Goal: Check status: Check status

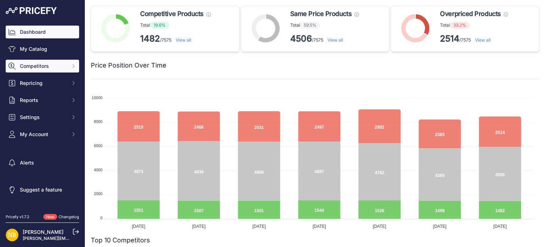
click at [42, 65] on span "Competitors" at bounding box center [43, 65] width 46 height 7
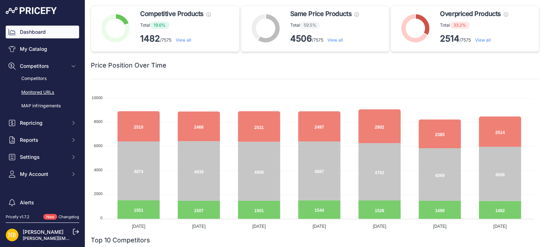
click at [43, 90] on link "Monitored URLs" at bounding box center [42, 92] width 73 height 12
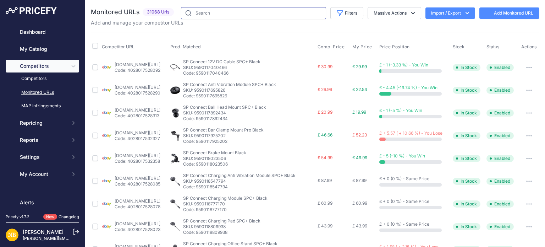
click at [256, 12] on input "text" at bounding box center [253, 13] width 145 height 12
paste input "9703637582162"
type input "9703637582162"
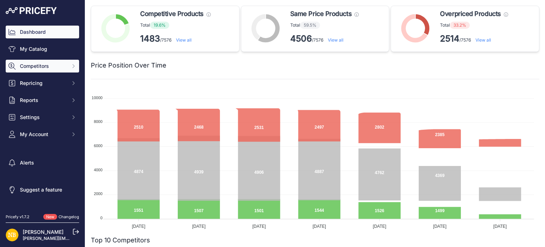
click at [49, 65] on span "Competitors" at bounding box center [43, 65] width 46 height 7
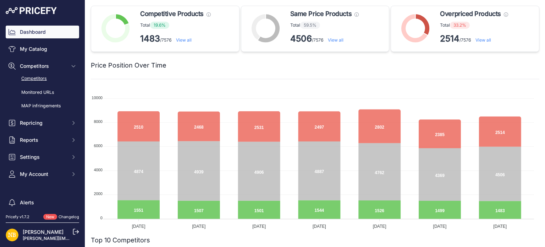
click at [44, 78] on link "Competitors" at bounding box center [42, 78] width 73 height 12
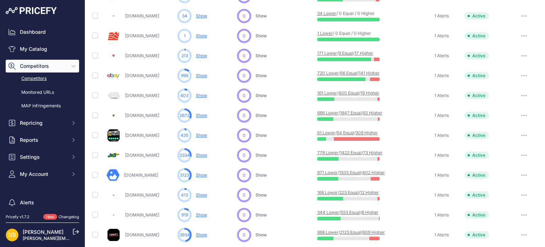
scroll to position [351, 0]
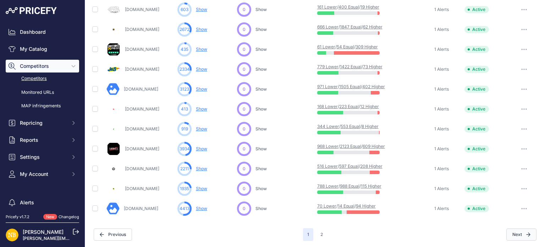
click at [526, 234] on icon "button" at bounding box center [528, 234] width 4 height 4
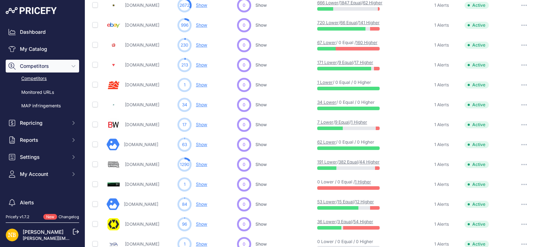
scroll to position [240, 0]
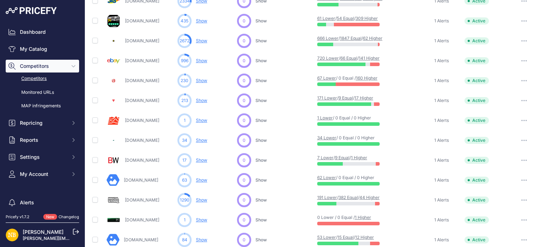
click at [142, 59] on link "Ebay.co.uk" at bounding box center [142, 60] width 34 height 5
